Goal: Task Accomplishment & Management: Manage account settings

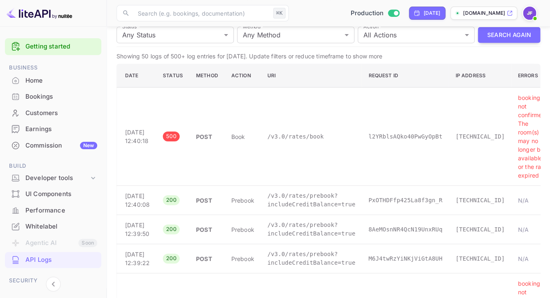
scroll to position [102, 0]
click at [527, 13] on img at bounding box center [529, 13] width 13 height 13
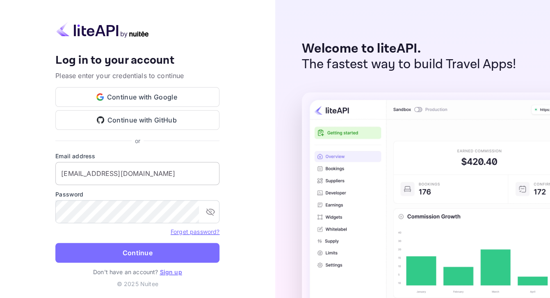
click at [137, 175] on input "[EMAIL_ADDRESS][DOMAIN_NAME]" at bounding box center [137, 173] width 164 height 23
click at [156, 173] on input "[EMAIL_ADDRESS][DOMAIN_NAME]" at bounding box center [137, 173] width 164 height 23
drag, startPoint x: 148, startPoint y: 177, endPoint x: 22, endPoint y: 165, distance: 126.6
click at [55, 165] on input "[EMAIL_ADDRESS][DOMAIN_NAME]" at bounding box center [137, 173] width 164 height 23
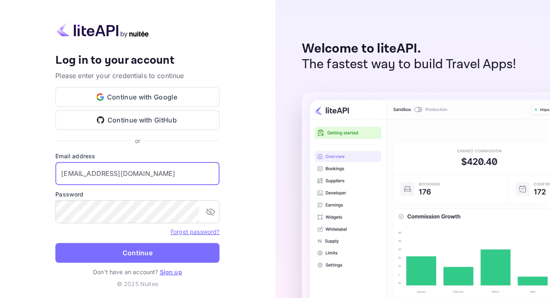
type input "vip@hotel-rez.com"
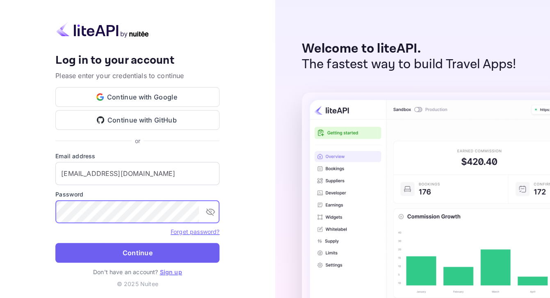
click at [113, 251] on button "Continue" at bounding box center [137, 253] width 164 height 20
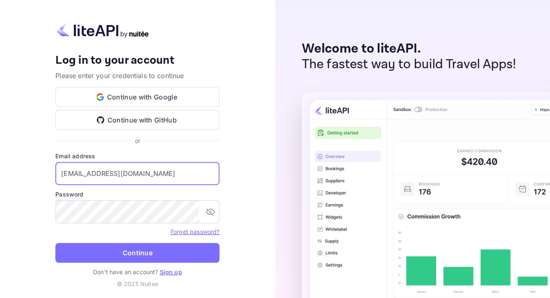
drag, startPoint x: 143, startPoint y: 177, endPoint x: 31, endPoint y: 177, distance: 111.6
click at [55, 177] on input "vip@hotel-rez.com" at bounding box center [137, 173] width 164 height 23
click at [203, 233] on link "Forget password?" at bounding box center [195, 231] width 49 height 7
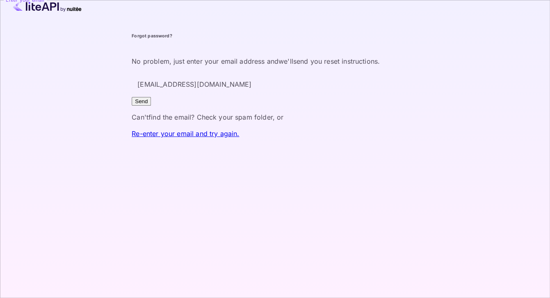
type input "vip@hotel-rez.com"
click at [151, 105] on button "Send" at bounding box center [141, 101] width 19 height 9
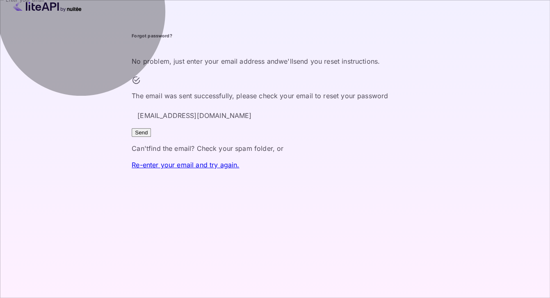
click at [151, 137] on button "Send" at bounding box center [141, 132] width 19 height 9
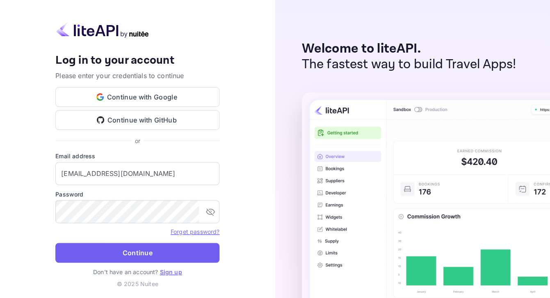
click at [169, 258] on button "Continue" at bounding box center [137, 253] width 164 height 20
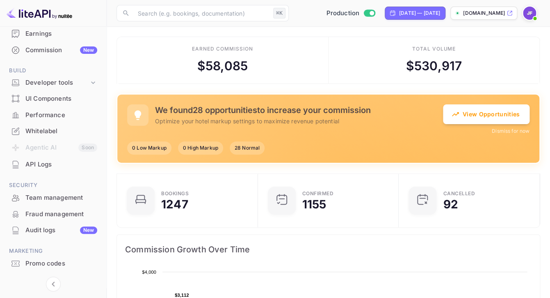
scroll to position [115, 0]
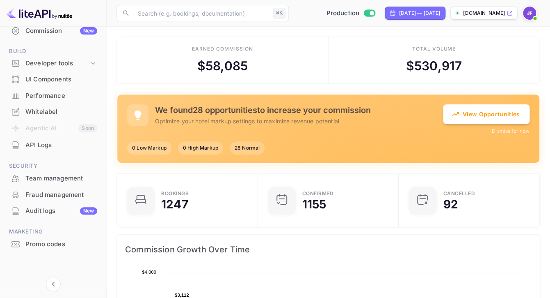
click at [43, 245] on div "Promo codes" at bounding box center [61, 243] width 72 height 9
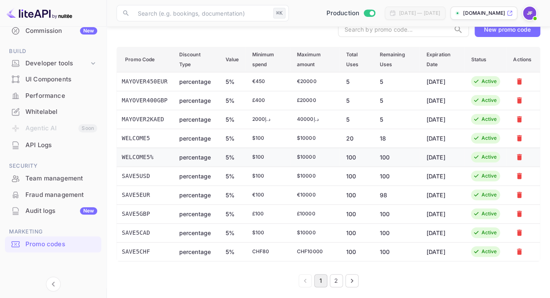
scroll to position [81, 0]
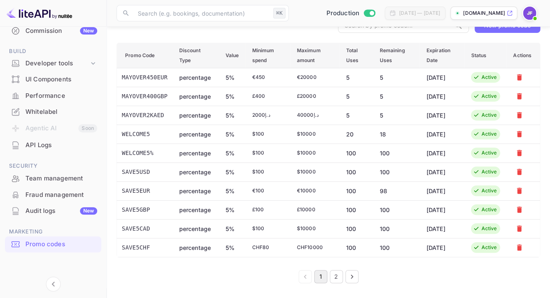
click at [351, 277] on icon "Go to next page" at bounding box center [352, 276] width 8 height 8
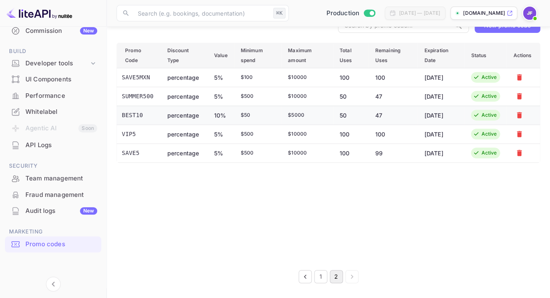
click at [136, 115] on td "BEST10" at bounding box center [139, 114] width 44 height 19
copy td "BEST10"
